Goal: Task Accomplishment & Management: Use online tool/utility

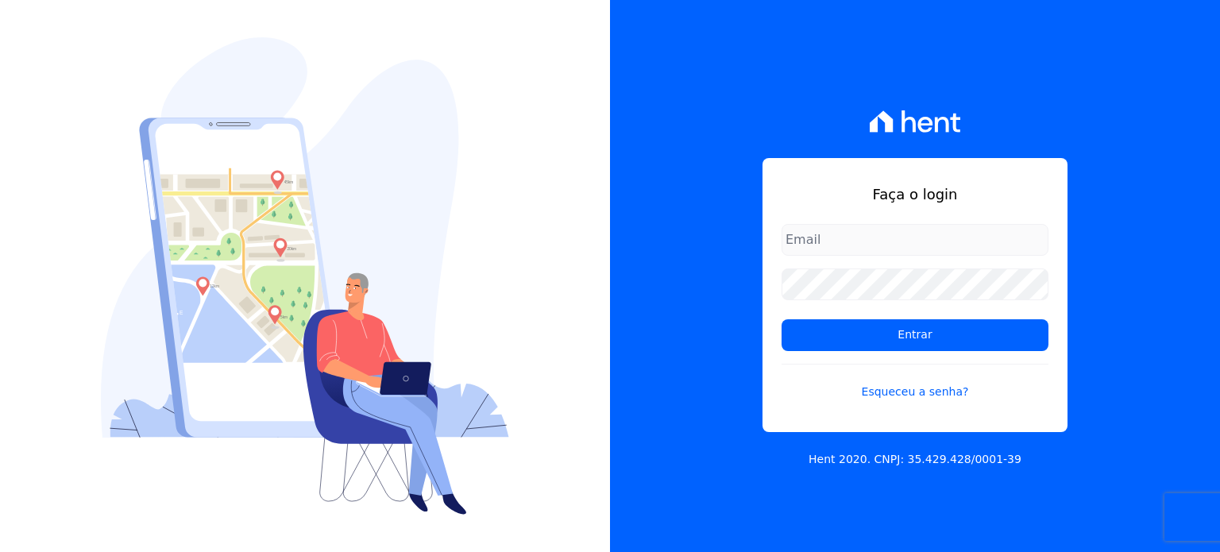
type input "[PERSON_NAME][EMAIL_ADDRESS][PERSON_NAME][DOMAIN_NAME]"
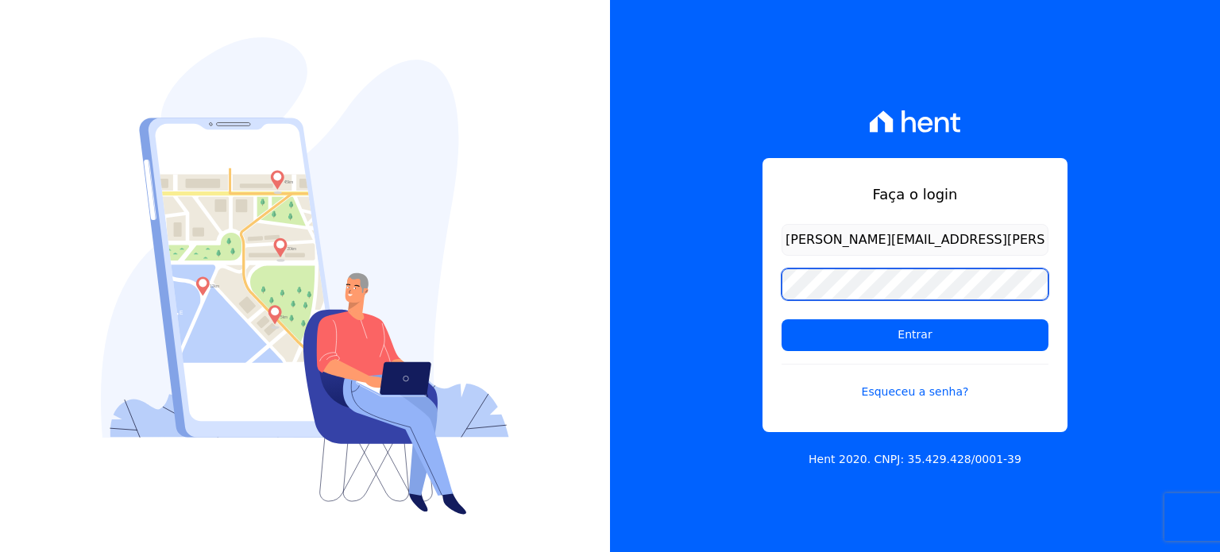
click at [731, 283] on div "Faça o login [PERSON_NAME][EMAIL_ADDRESS][PERSON_NAME][DOMAIN_NAME] Entrar Esqu…" at bounding box center [915, 276] width 610 height 552
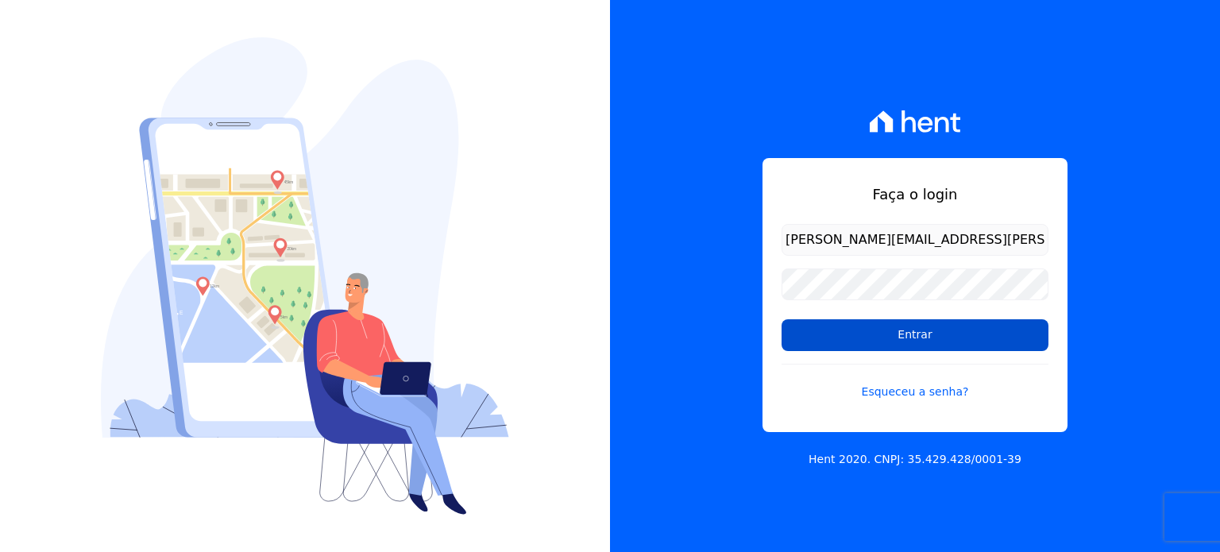
click at [812, 333] on input "Entrar" at bounding box center [914, 335] width 267 height 32
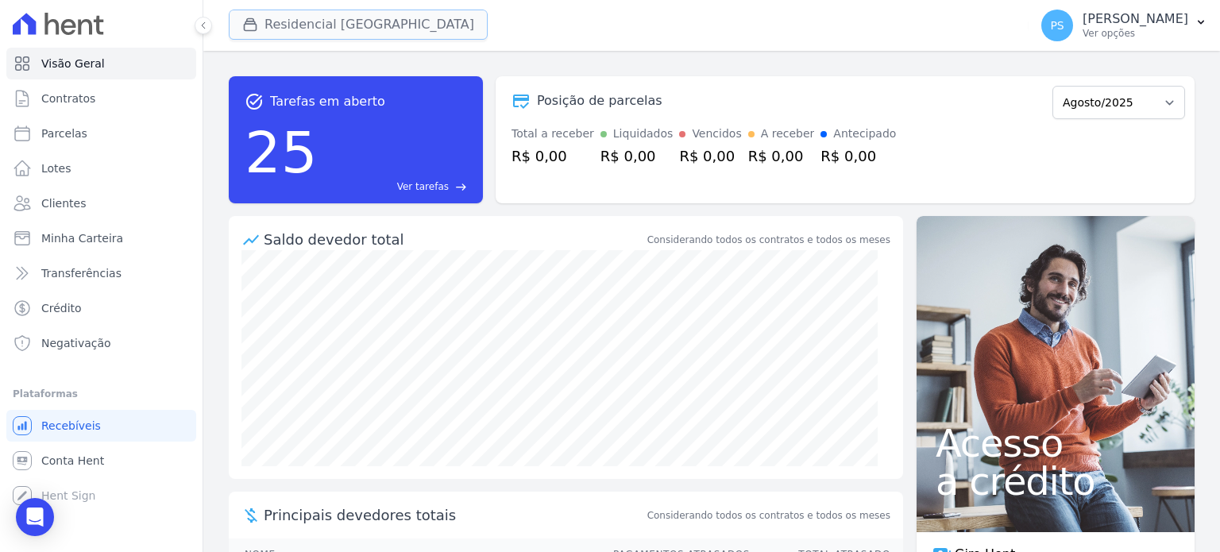
click at [315, 21] on button "Residencial Villa Sardenha" at bounding box center [358, 25] width 259 height 30
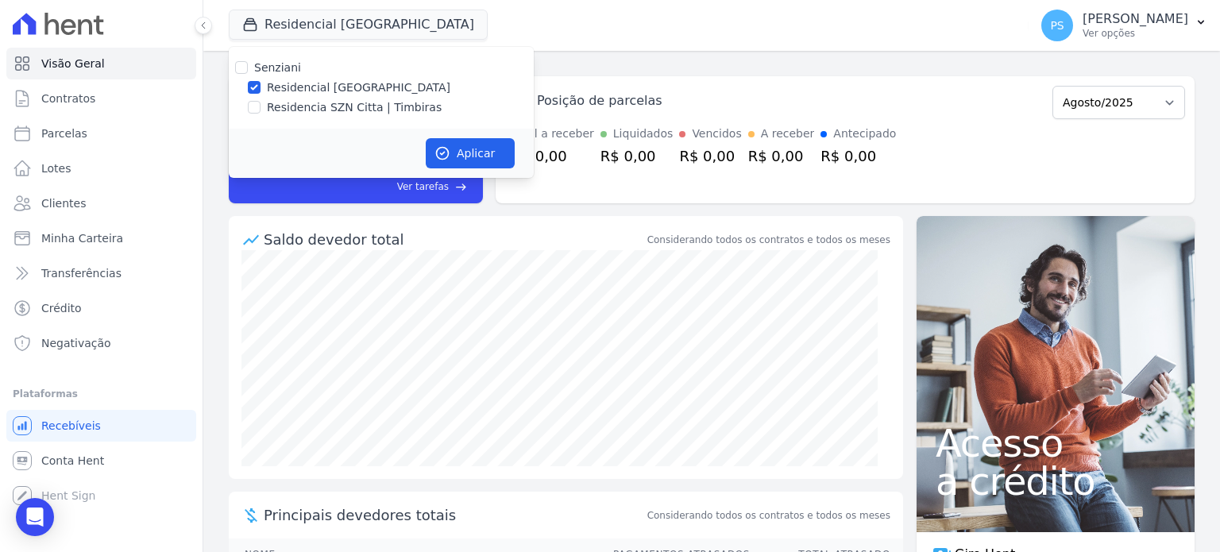
click at [254, 114] on div at bounding box center [254, 107] width 13 height 16
click at [254, 110] on input "Residencia SZN Citta | Timbiras" at bounding box center [254, 107] width 13 height 13
checkbox input "true"
click at [279, 88] on label "Residencial Villa Sardenha" at bounding box center [358, 87] width 183 height 17
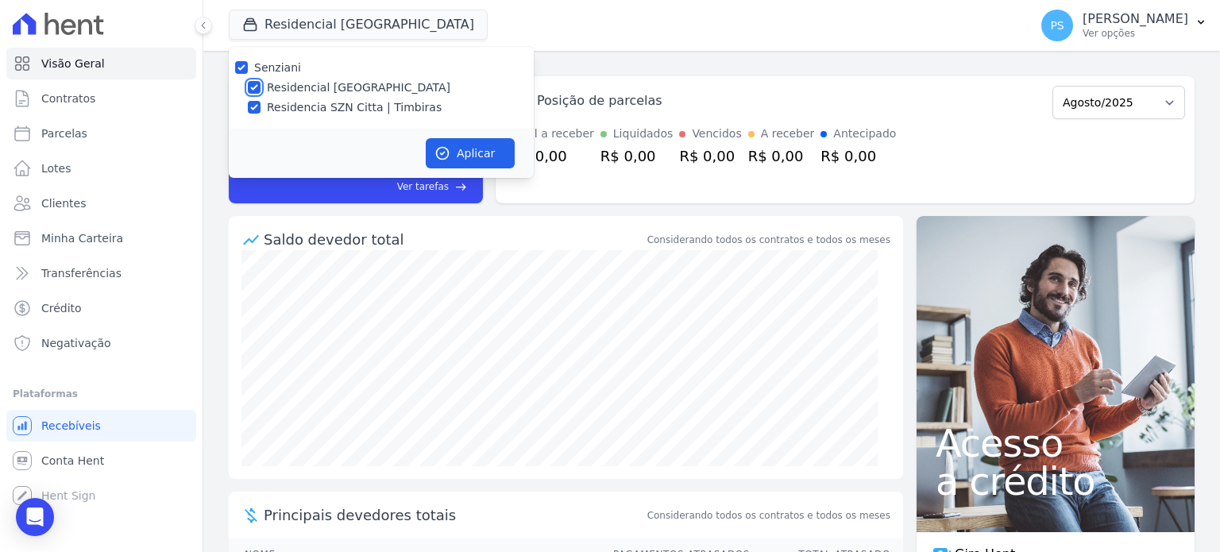
click at [260, 88] on input "Residencial Villa Sardenha" at bounding box center [254, 87] width 13 height 13
checkbox input "false"
click at [485, 152] on button "Aplicar" at bounding box center [470, 153] width 89 height 30
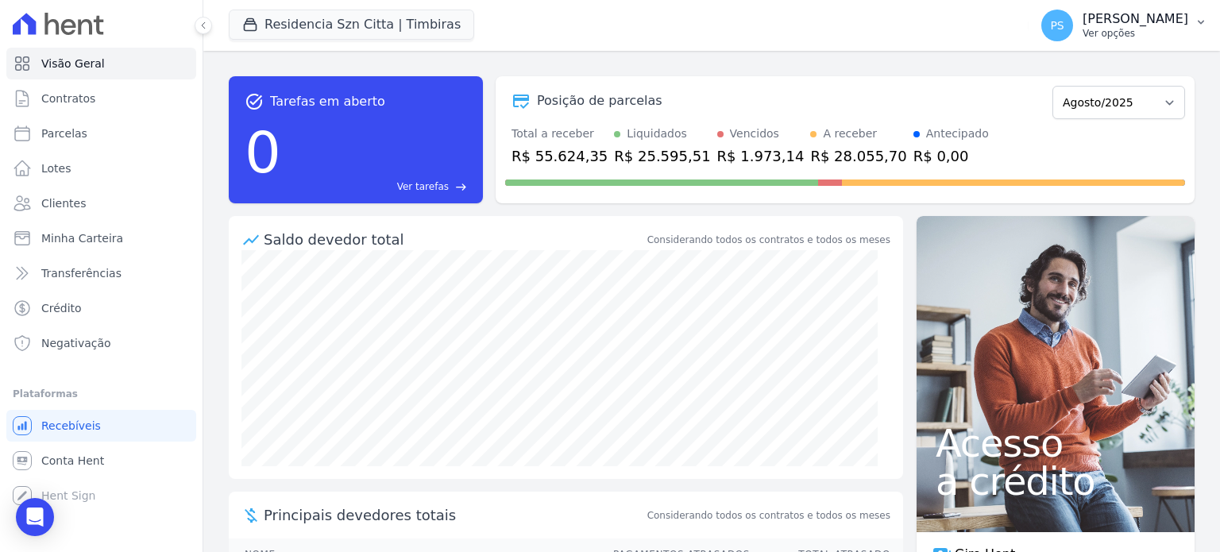
click at [1175, 21] on p "Paula Silva" at bounding box center [1135, 19] width 106 height 16
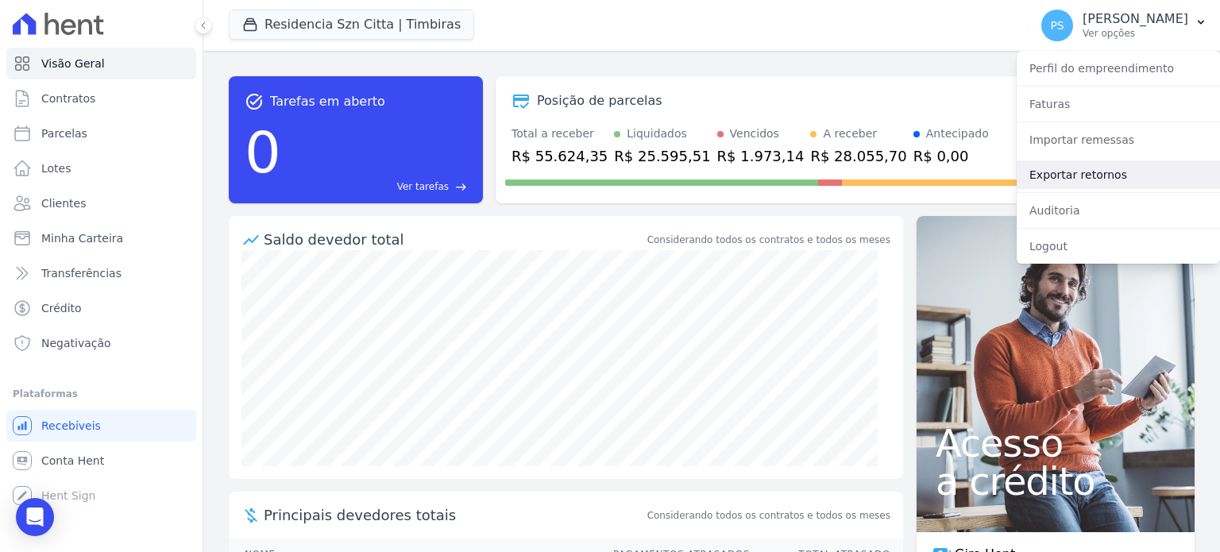
click at [1087, 173] on link "Exportar retornos" at bounding box center [1117, 174] width 203 height 29
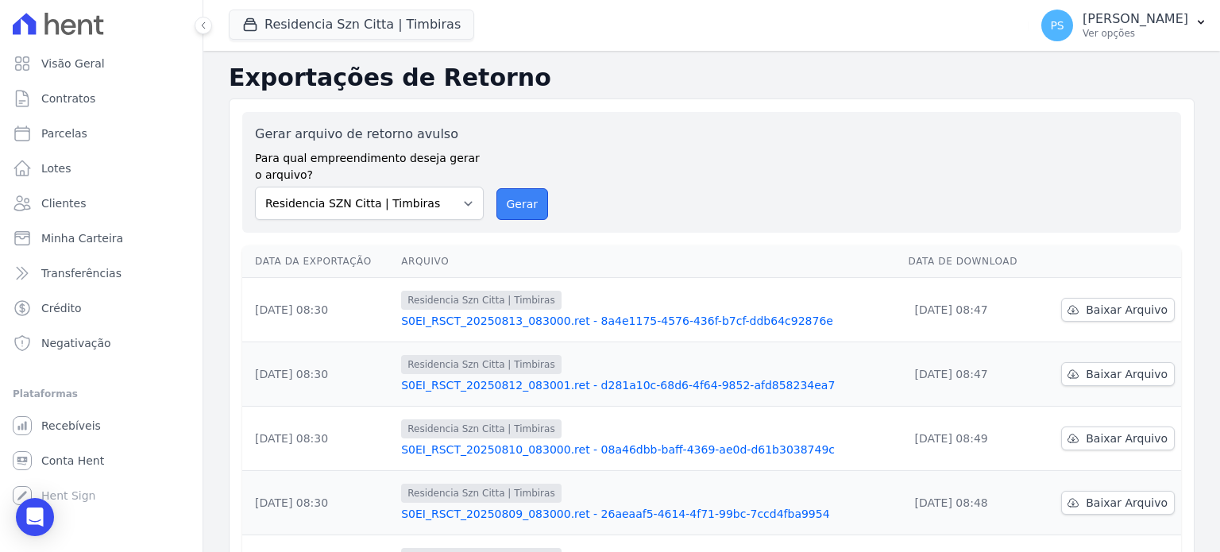
click at [523, 203] on button "Gerar" at bounding box center [522, 204] width 52 height 32
